Goal: Information Seeking & Learning: Learn about a topic

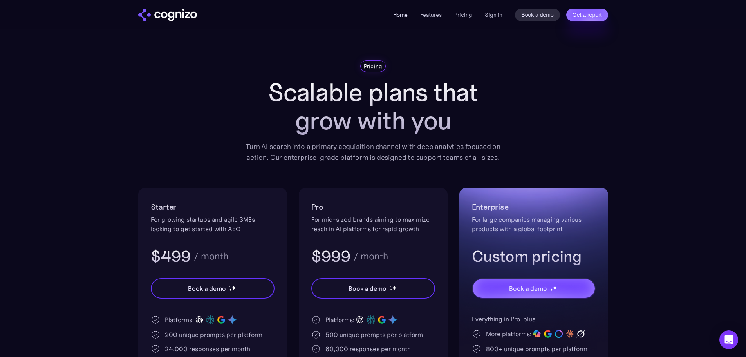
click at [394, 16] on link "Home" at bounding box center [400, 14] width 14 height 7
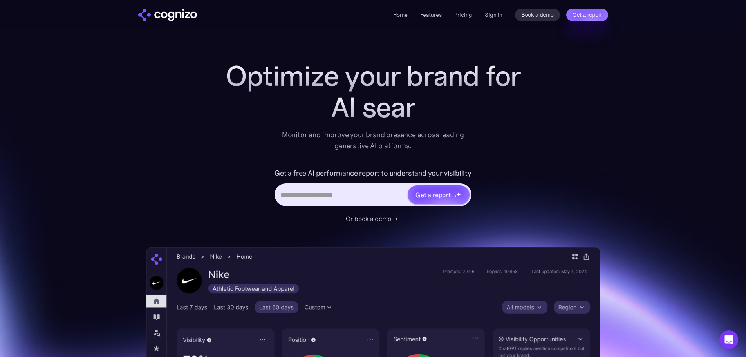
drag, startPoint x: 382, startPoint y: 81, endPoint x: 401, endPoint y: 114, distance: 37.7
drag, startPoint x: 401, startPoint y: 114, endPoint x: 145, endPoint y: 163, distance: 260.6
click at [145, 163] on section "Optimize your brand for Chat Monitor and improve your brand presence across lea…" at bounding box center [373, 317] width 746 height 514
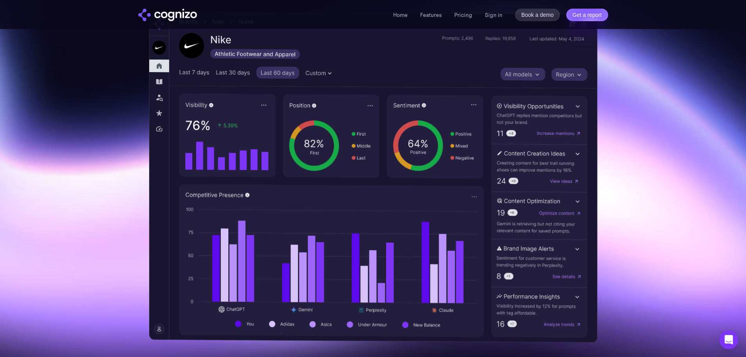
scroll to position [235, 0]
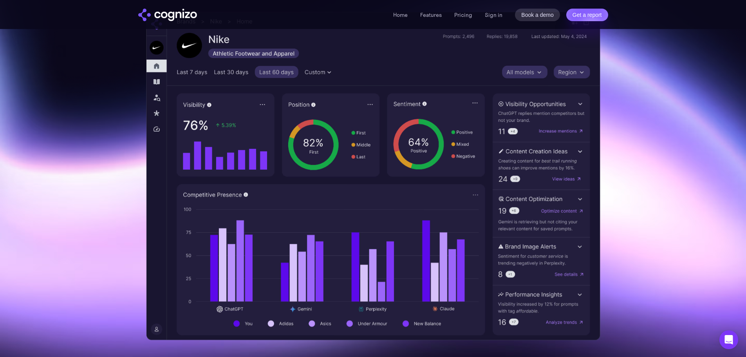
drag, startPoint x: 235, startPoint y: 198, endPoint x: 128, endPoint y: 168, distance: 111.4
click at [128, 168] on section "Optimize your brand for Pe Monitor and improve your brand presence across leadi…" at bounding box center [373, 82] width 746 height 514
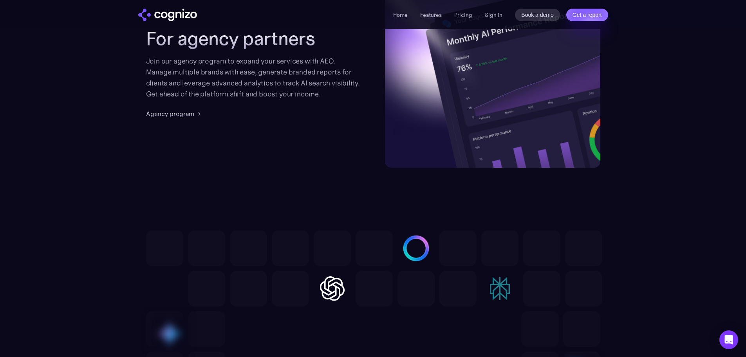
scroll to position [1957, 0]
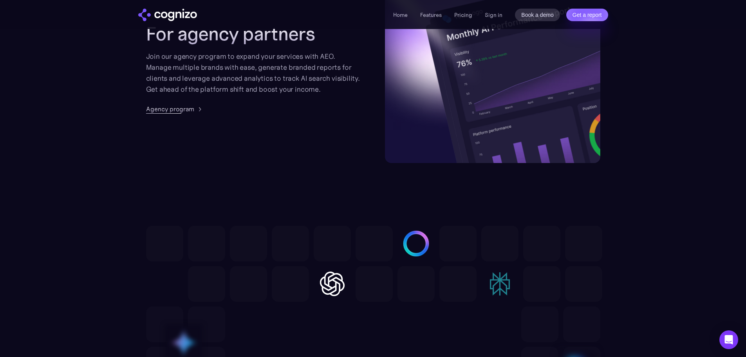
click at [156, 106] on div "Agency program" at bounding box center [170, 108] width 48 height 9
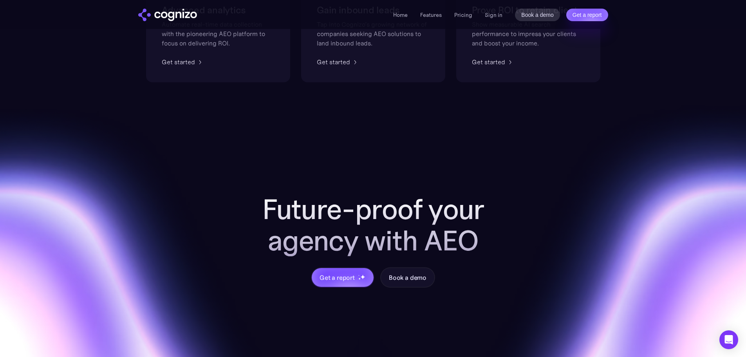
scroll to position [680, 0]
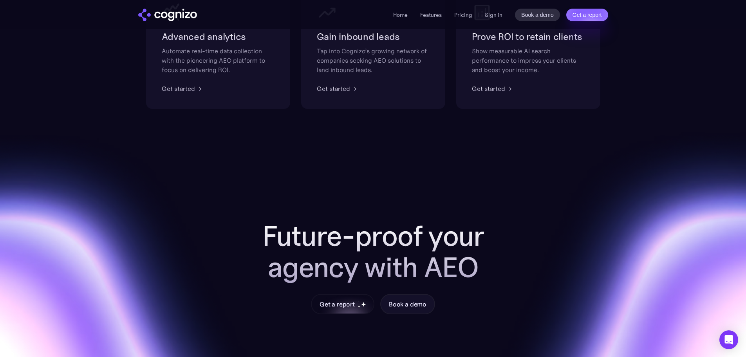
click at [342, 300] on div "Get a report" at bounding box center [336, 303] width 35 height 9
